Goal: Task Accomplishment & Management: Use online tool/utility

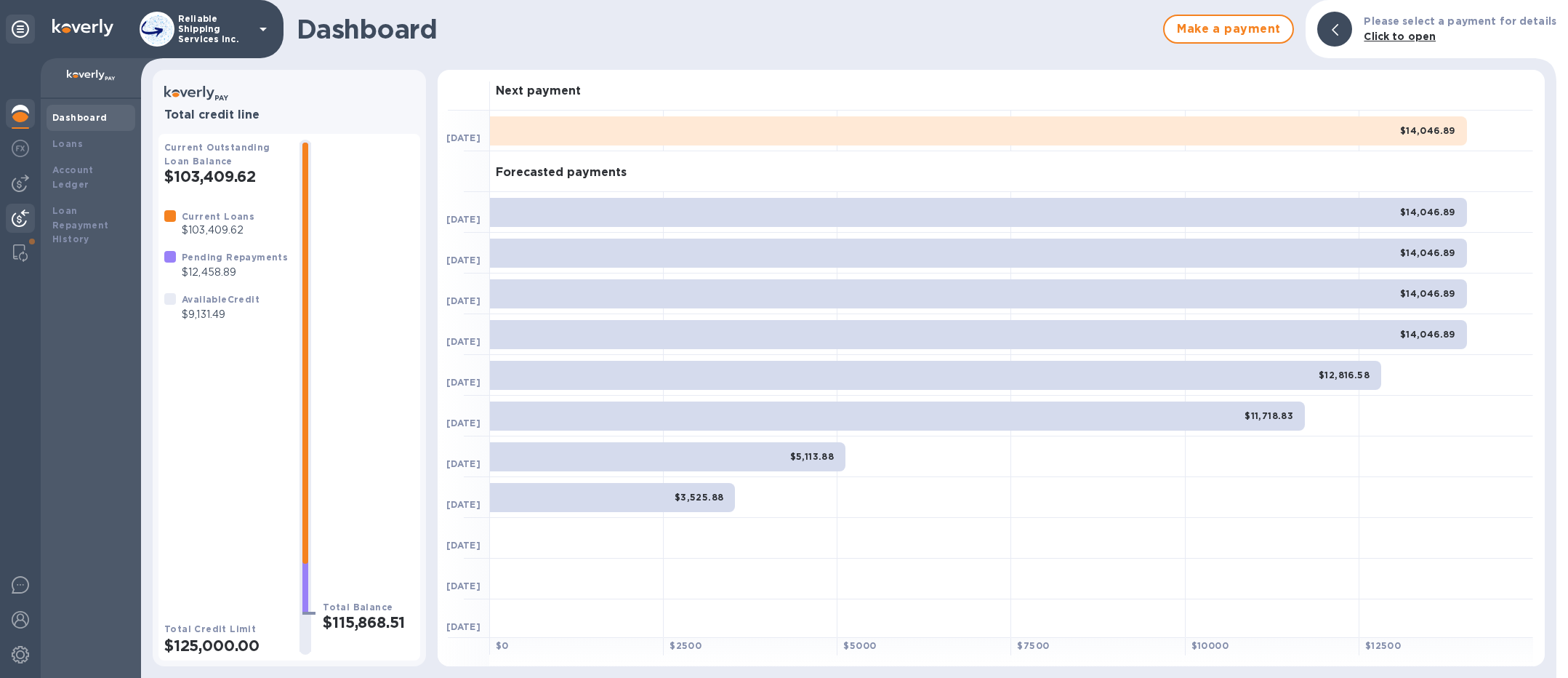
click at [21, 209] on img at bounding box center [20, 218] width 18 height 18
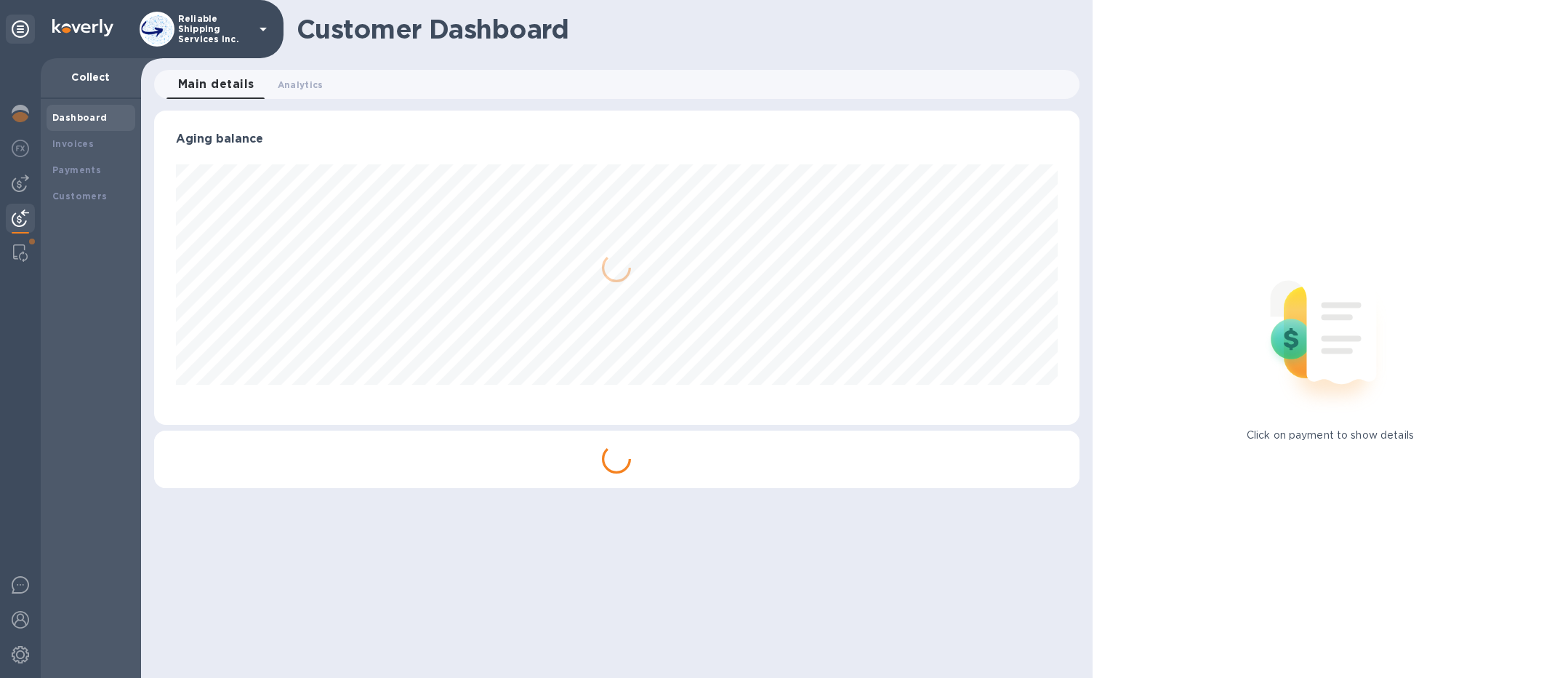
scroll to position [314, 926]
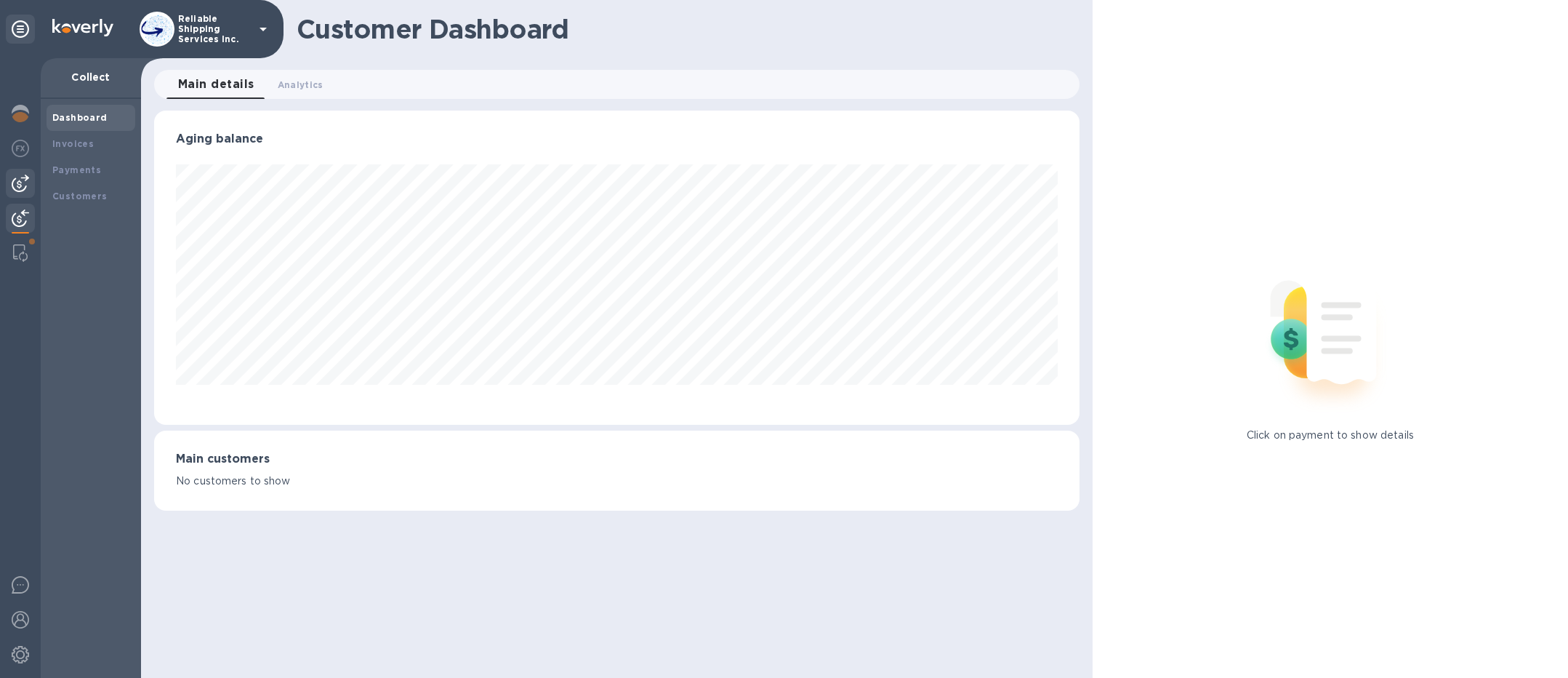
click at [23, 177] on img at bounding box center [20, 184] width 18 height 18
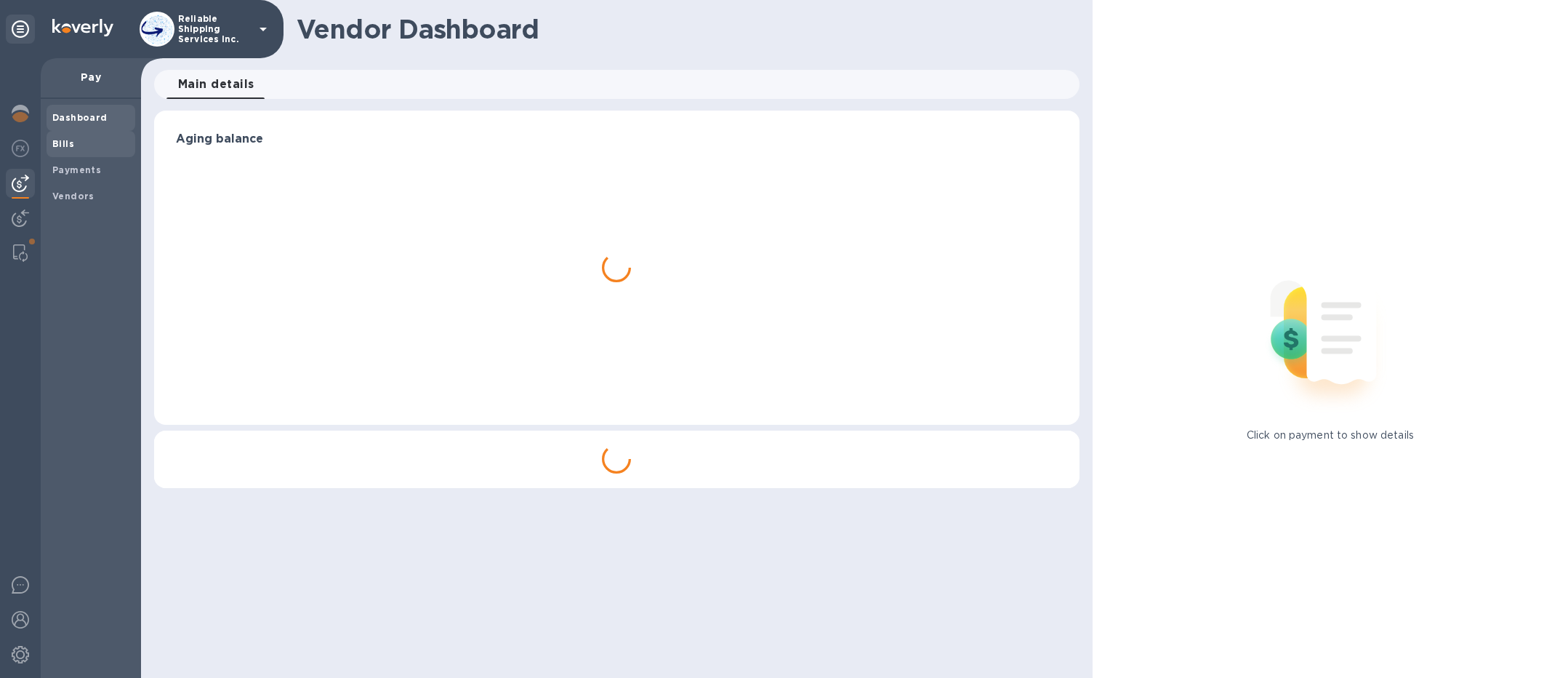
click at [89, 148] on span "Bills" at bounding box center [91, 144] width 77 height 15
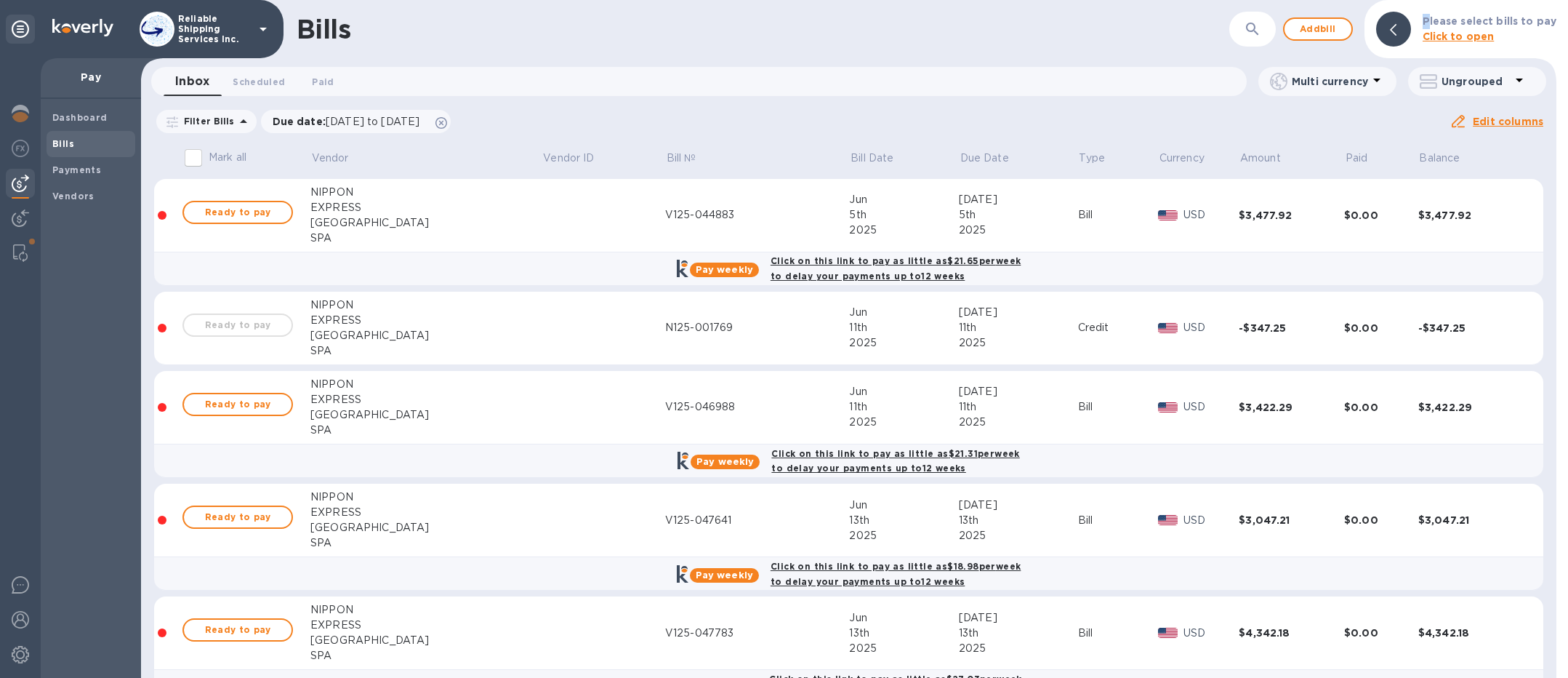
drag, startPoint x: 1434, startPoint y: 27, endPoint x: 1264, endPoint y: 26, distance: 170.0
click at [1267, 26] on div "Bills ​ Add bill Please select bills to pay Click to open" at bounding box center [848, 29] width 1416 height 58
click at [1261, 27] on icon "button" at bounding box center [1252, 29] width 18 height 18
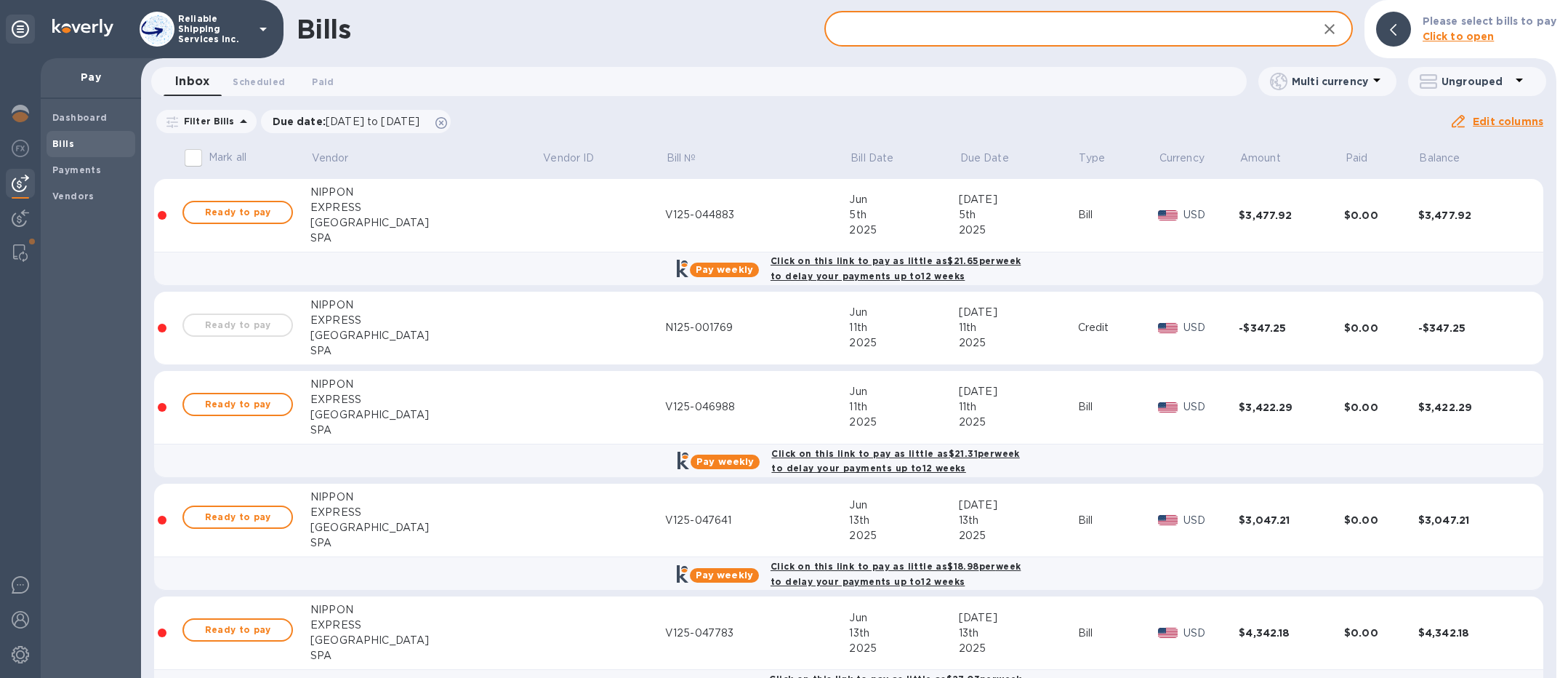
paste input "SLB2025000001422"
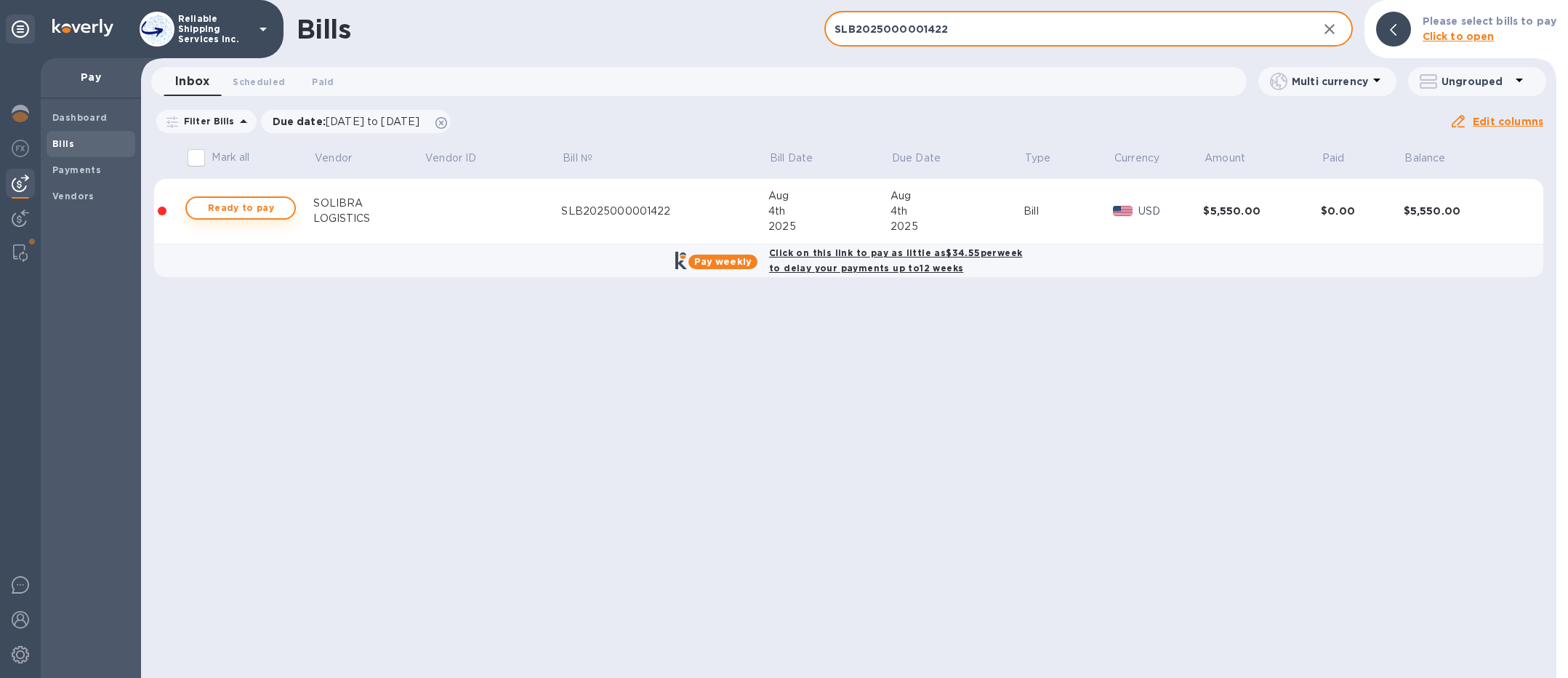
type input "SLB2025000001422"
click at [265, 200] on span "Ready to pay" at bounding box center [241, 208] width 84 height 18
checkbox input "true"
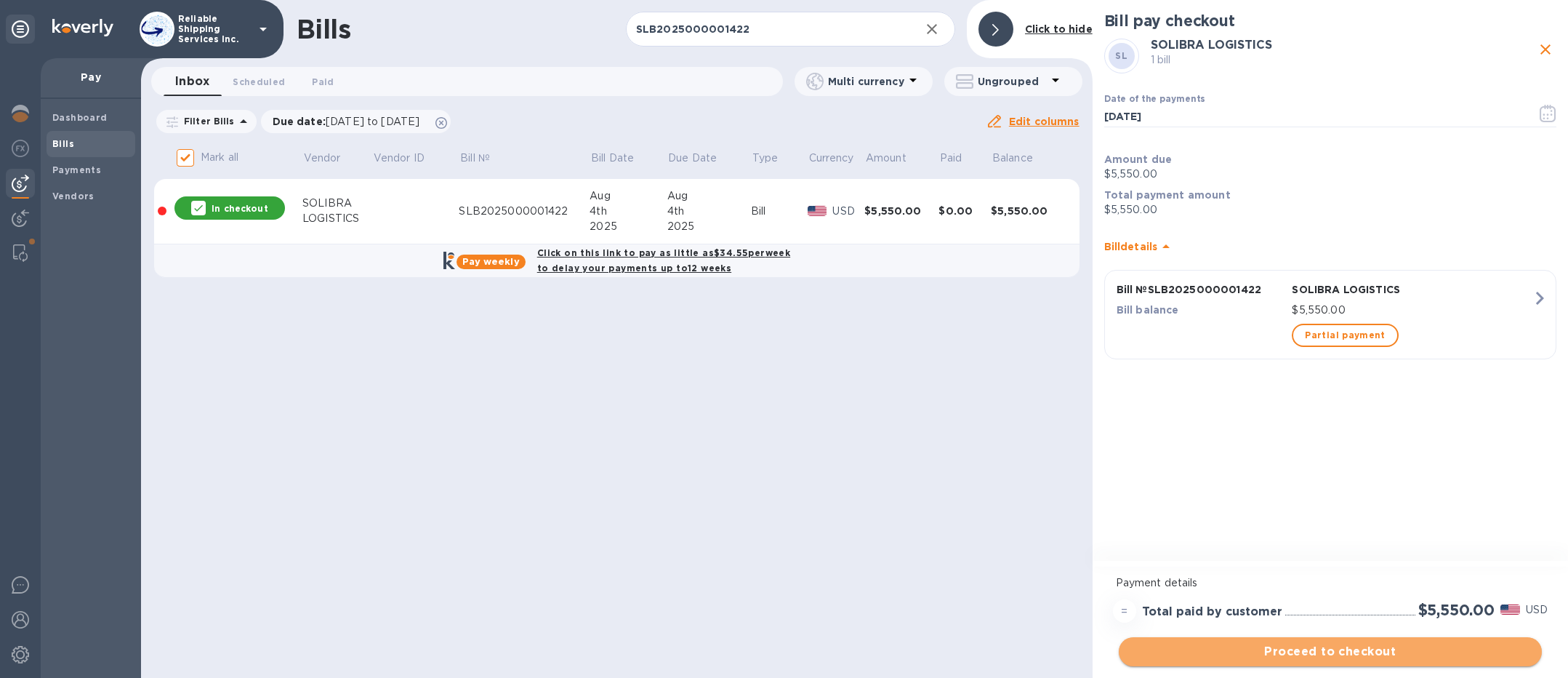
click at [1390, 660] on button "Proceed to checkout" at bounding box center [1330, 652] width 423 height 29
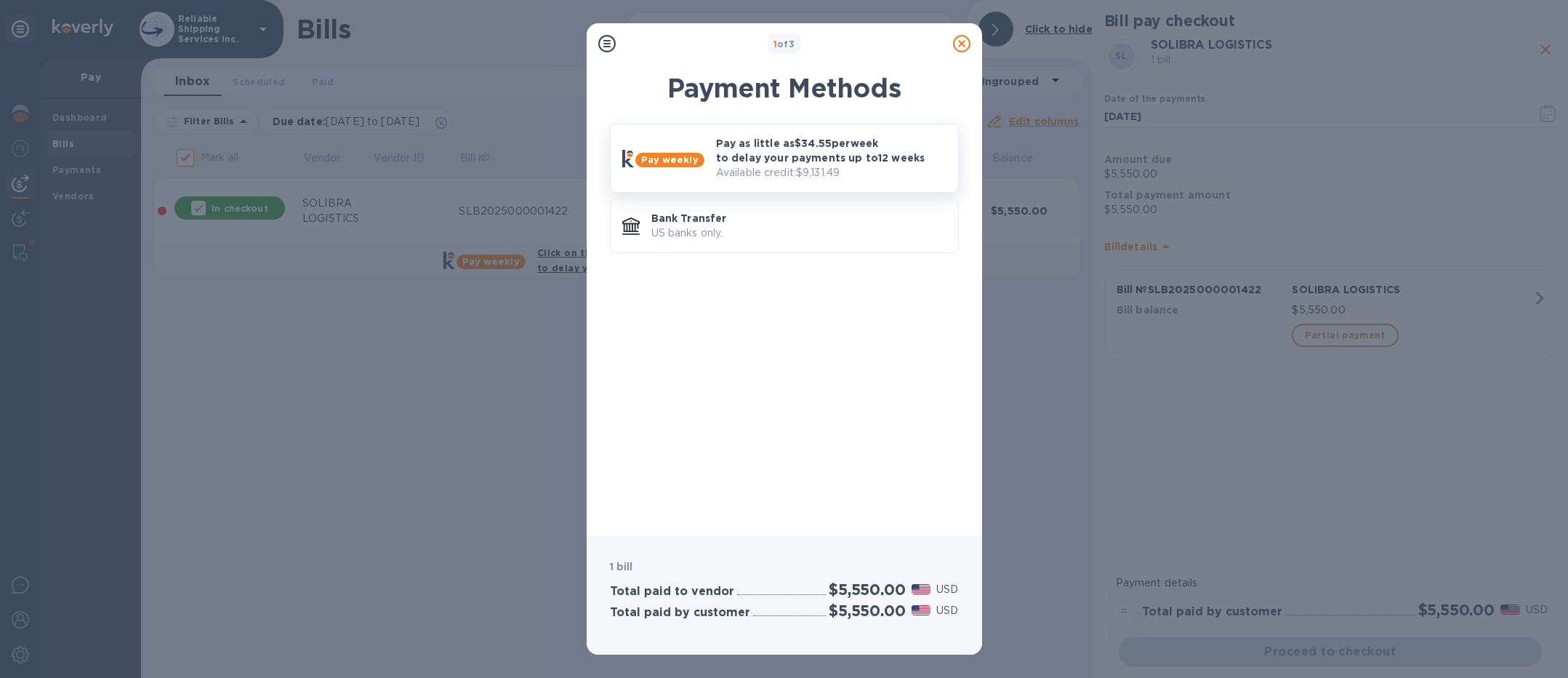
click at [880, 130] on div "Pay as little as $34.55 per week to delay your payments up to 12 weeks Availabl…" at bounding box center [831, 158] width 242 height 56
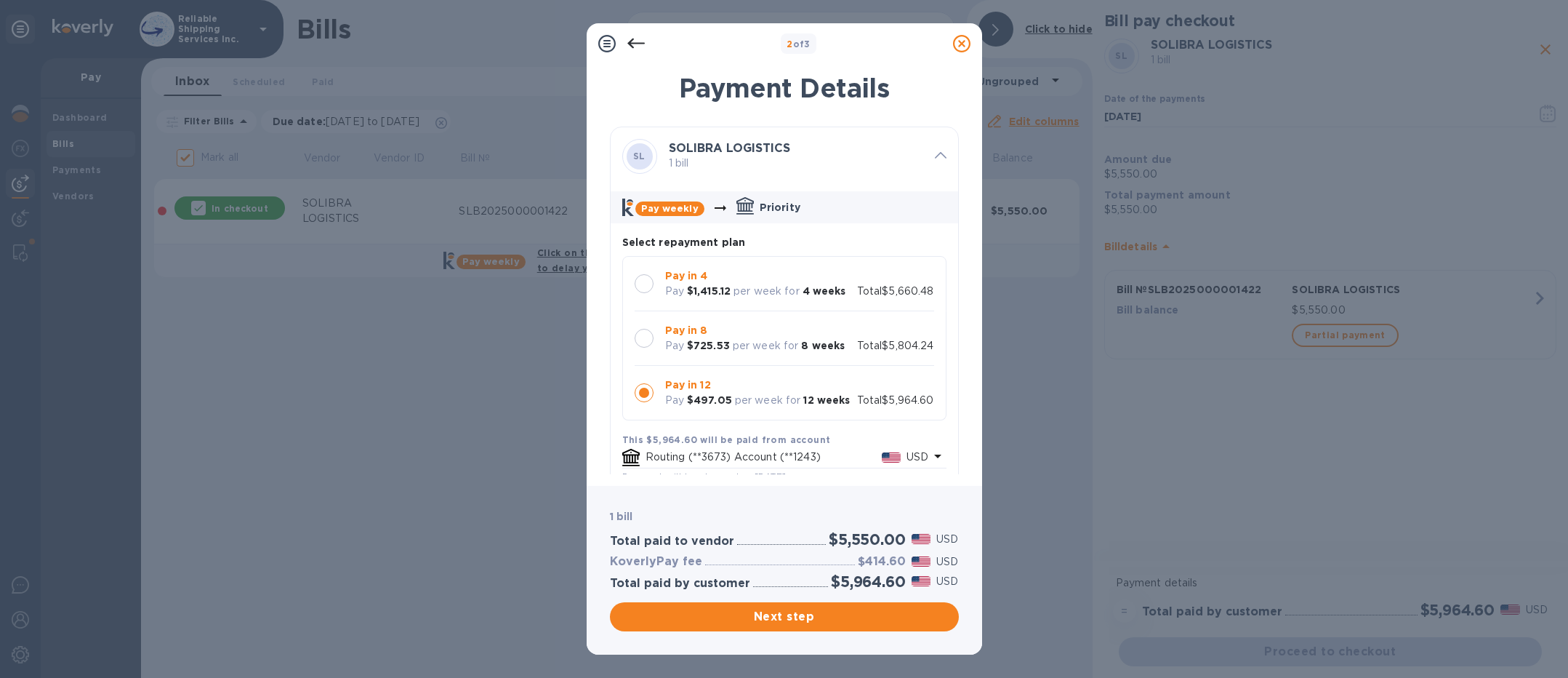
click at [766, 339] on p "per week for" at bounding box center [766, 346] width 66 height 15
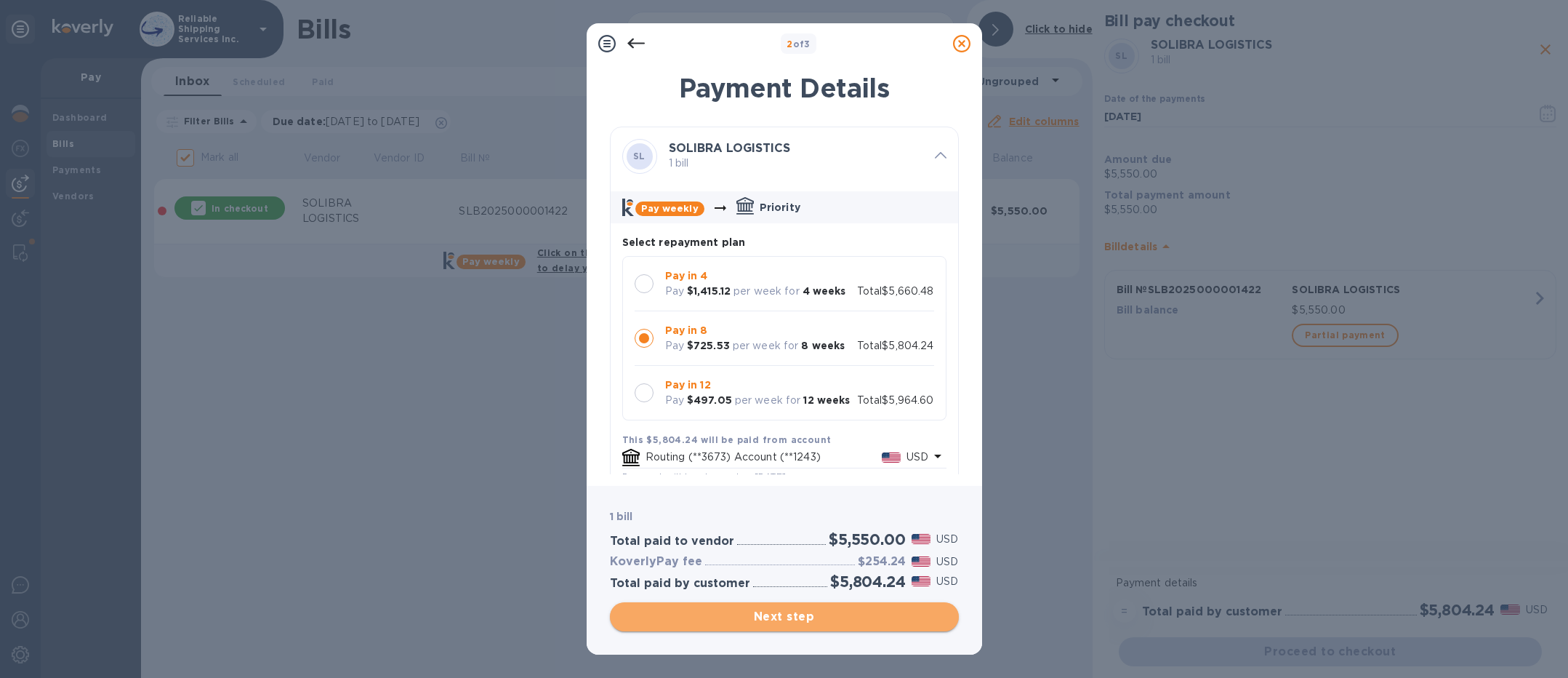
click at [753, 619] on span "Next step" at bounding box center [784, 617] width 326 height 18
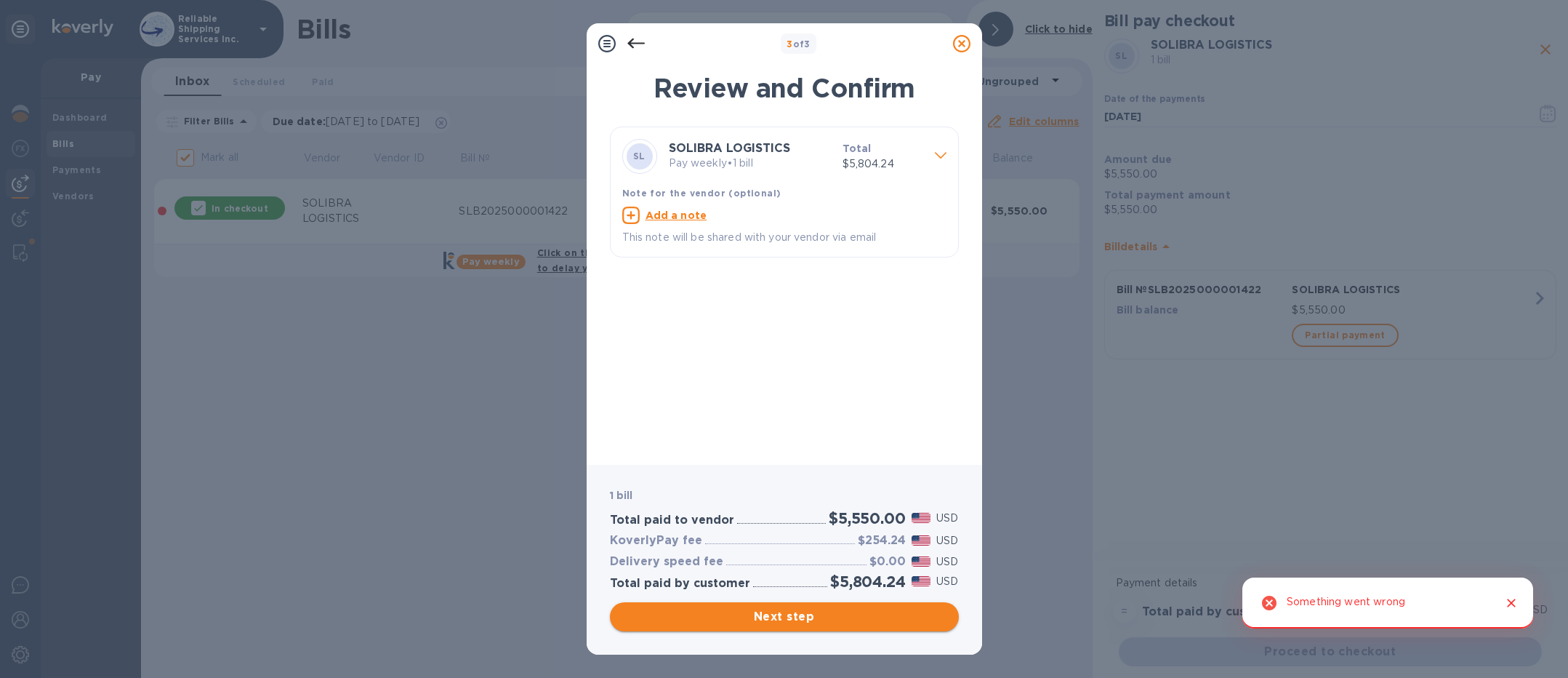
click at [816, 624] on span "Next step" at bounding box center [784, 617] width 326 height 18
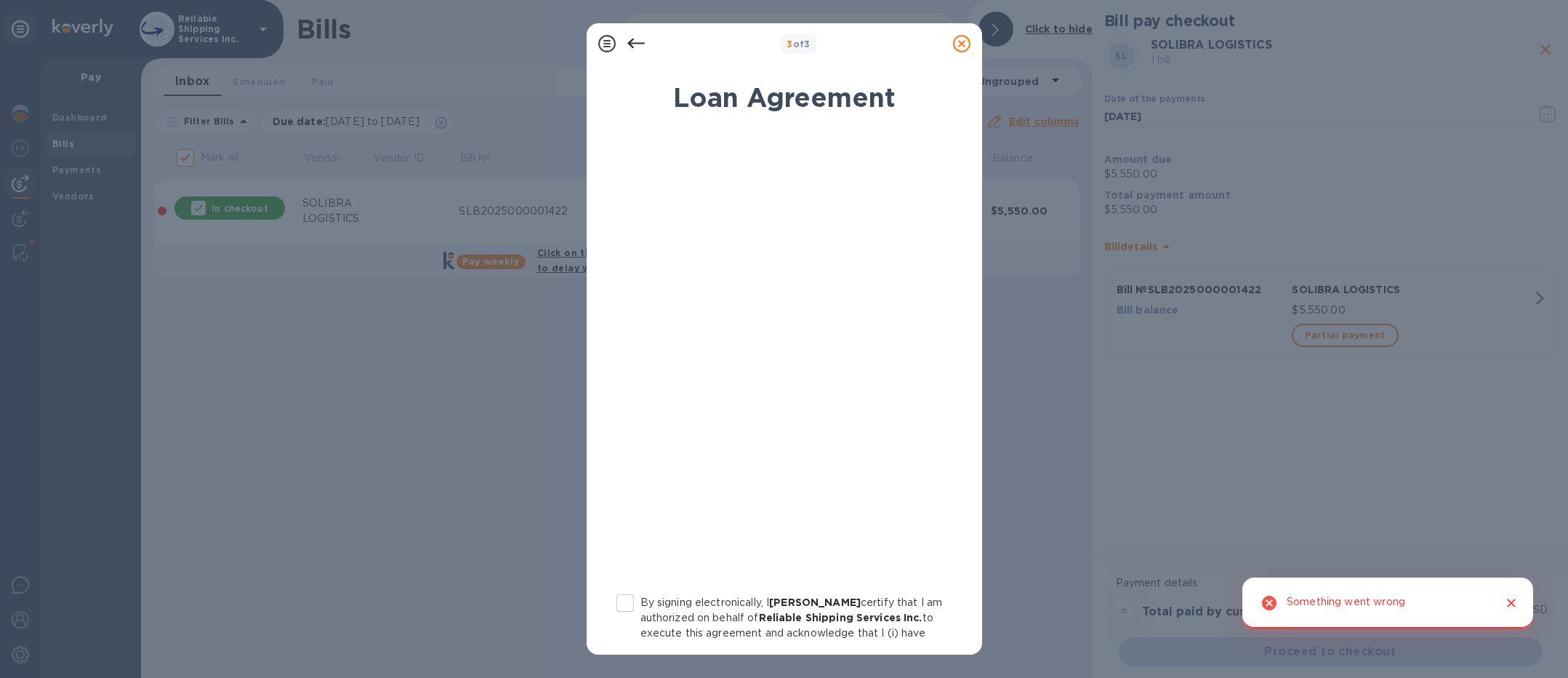
scroll to position [149, 0]
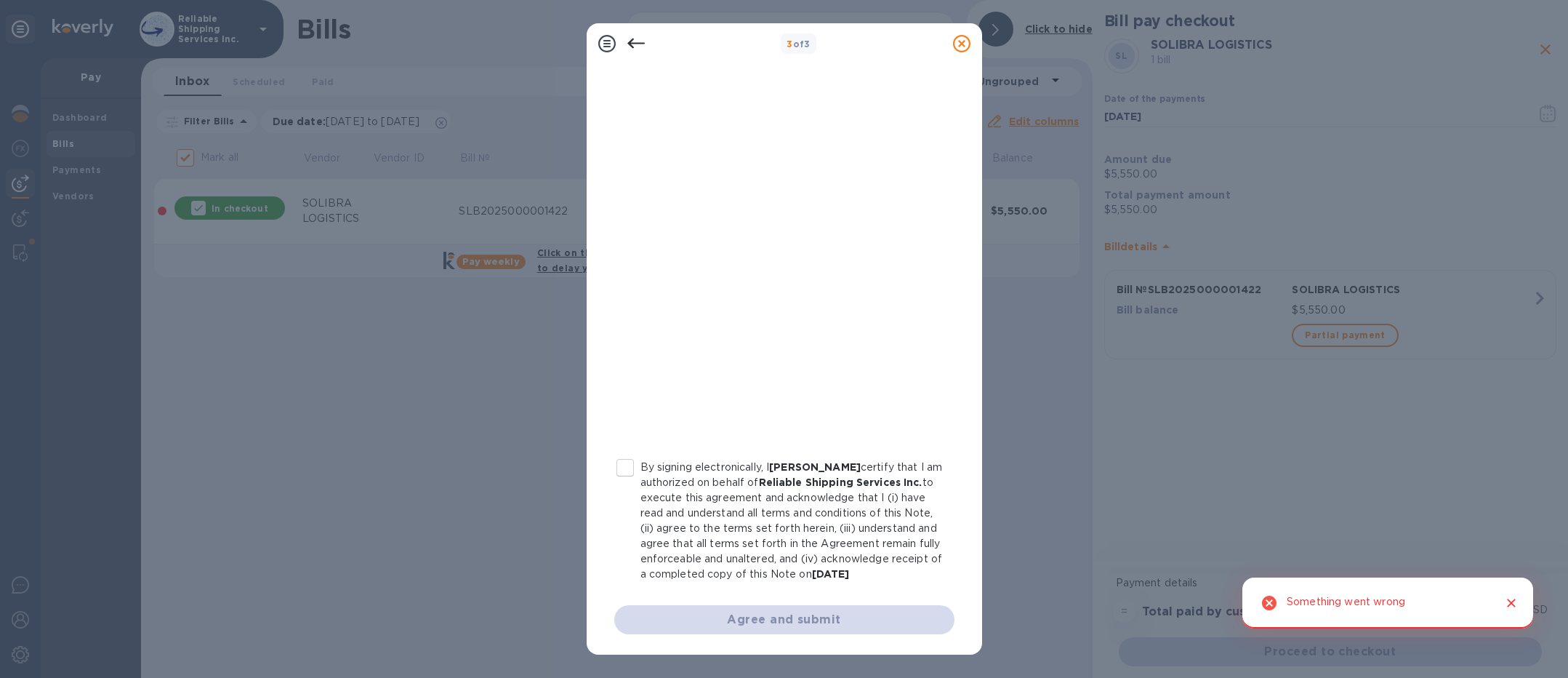
click at [642, 469] on p "By signing electronically, I [PERSON_NAME] certify that I am authorized on beha…" at bounding box center [792, 521] width 302 height 122
click at [641, 469] on input "By signing electronically, I [PERSON_NAME] certify that I am authorized on beha…" at bounding box center [625, 468] width 31 height 31
checkbox input "true"
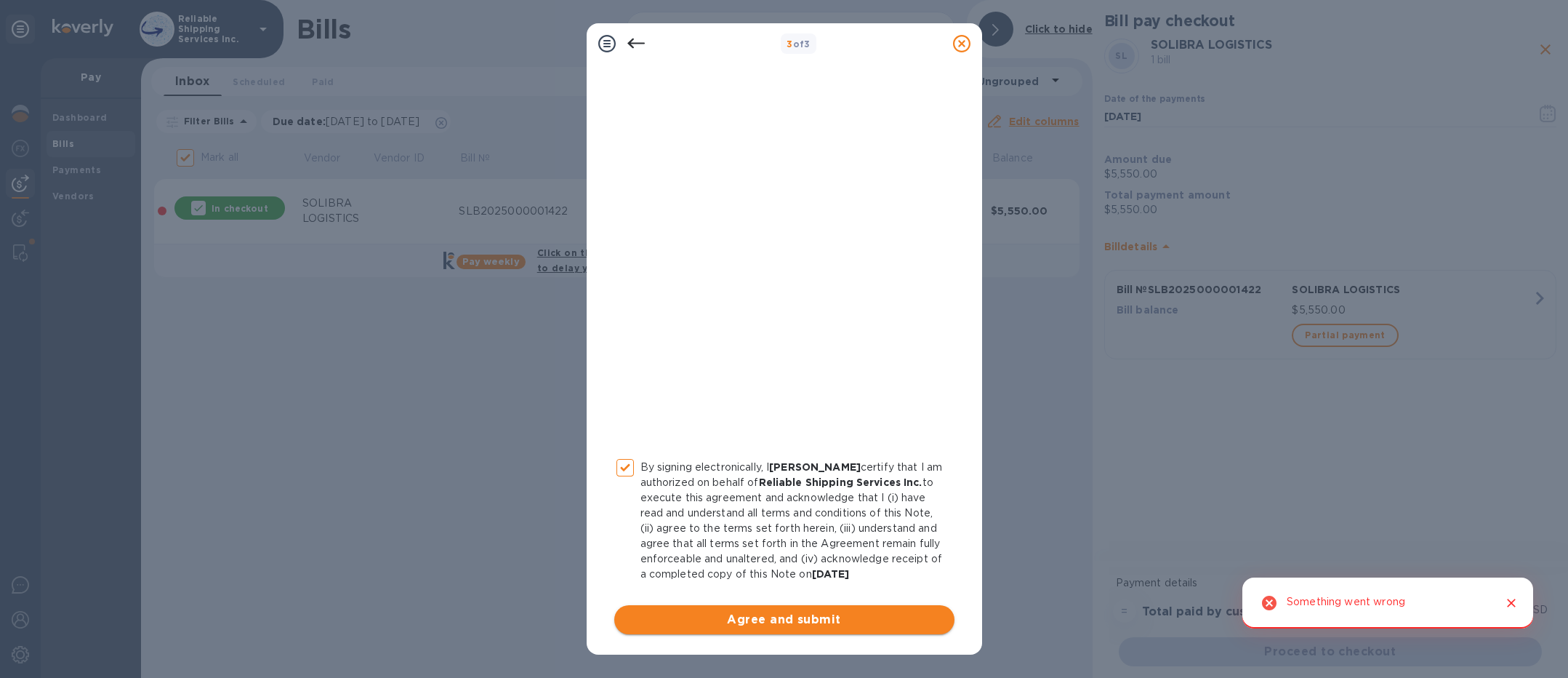
click at [792, 625] on span "Agree and submit" at bounding box center [784, 620] width 317 height 18
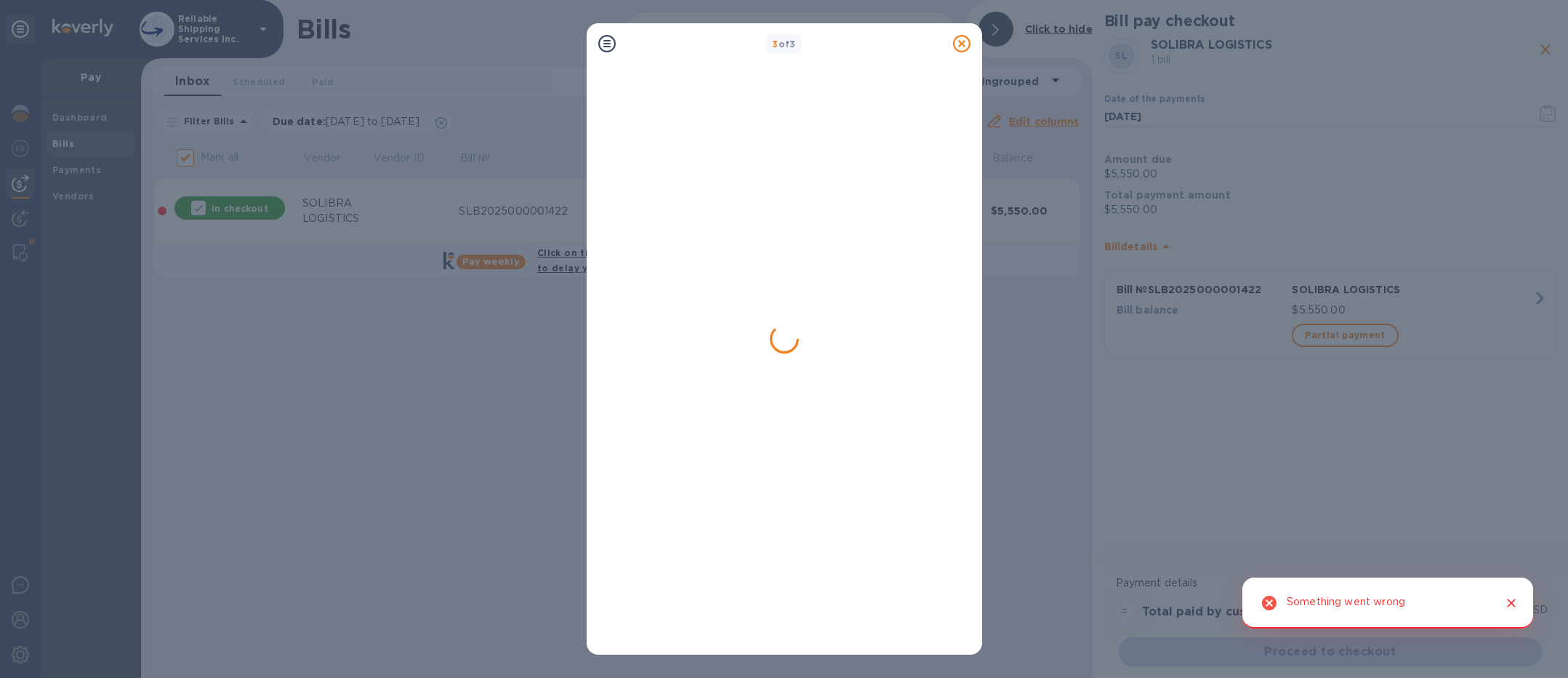
click at [1509, 604] on icon "Close" at bounding box center [1512, 603] width 9 height 9
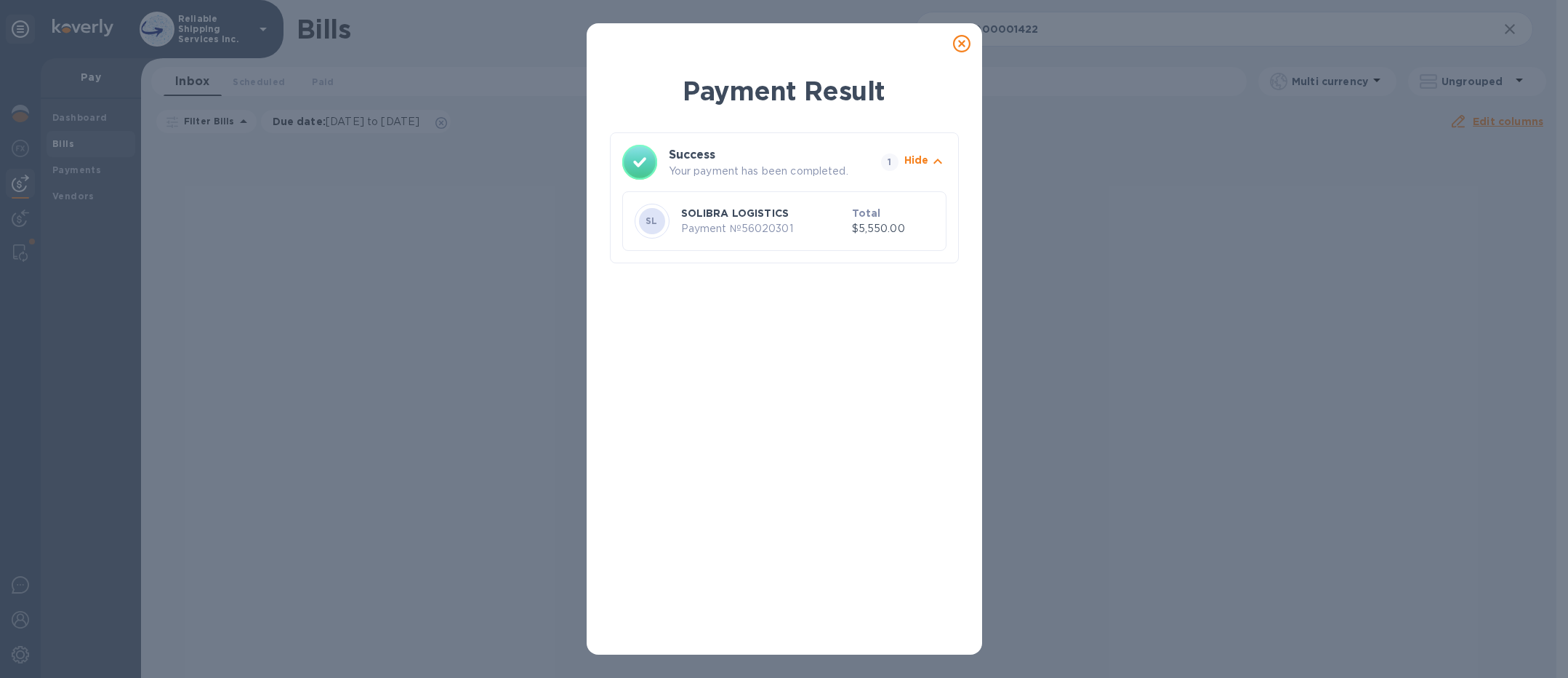
click at [961, 46] on icon at bounding box center [962, 44] width 18 height 18
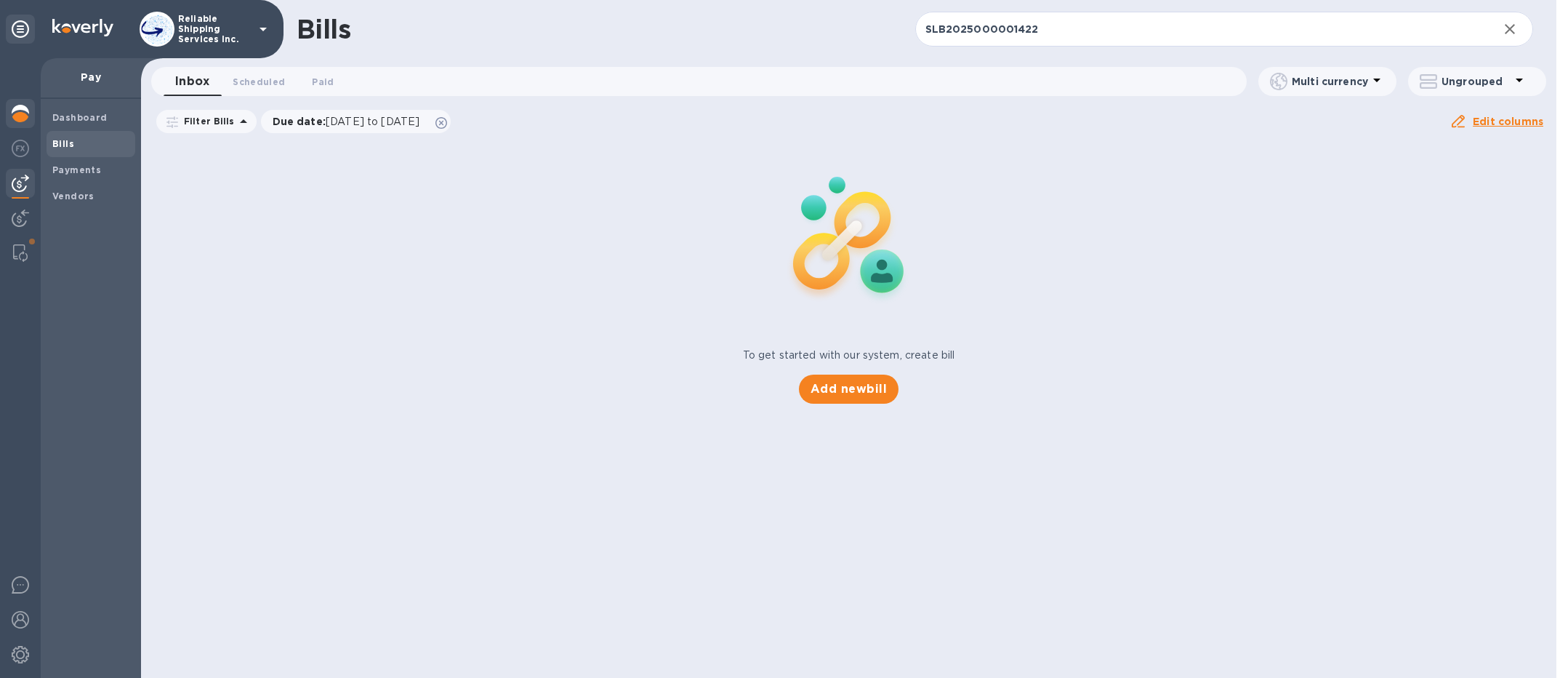
click at [33, 116] on div at bounding box center [20, 115] width 29 height 32
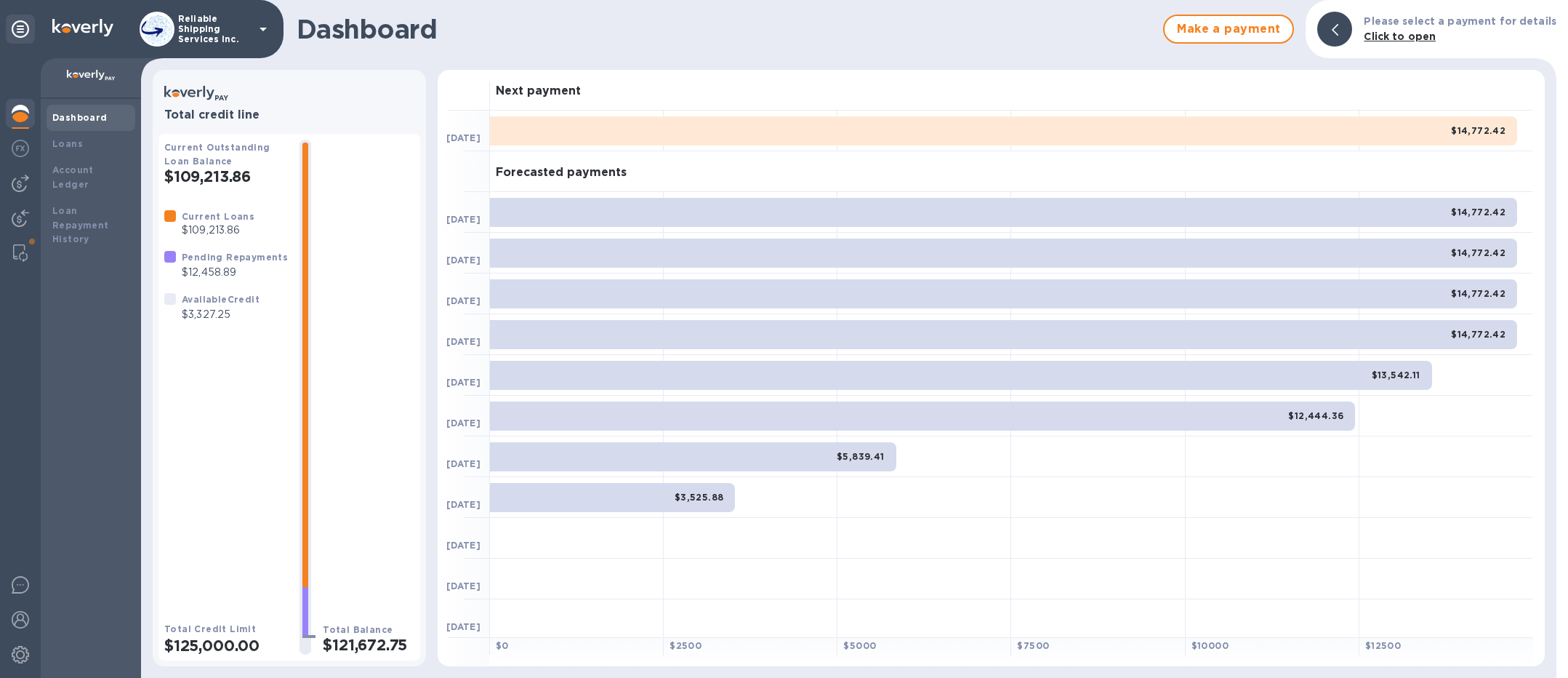
click at [703, 49] on div "Dashboard Make a payment Please select a payment for details Click to open" at bounding box center [848, 29] width 1416 height 58
